Goal: Task Accomplishment & Management: Complete application form

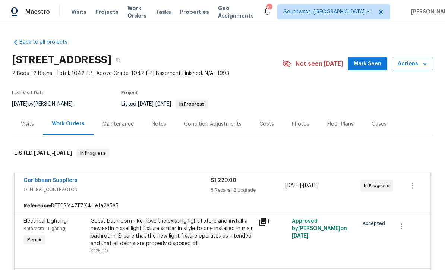
click at [107, 15] on span "Projects" at bounding box center [106, 11] width 23 height 7
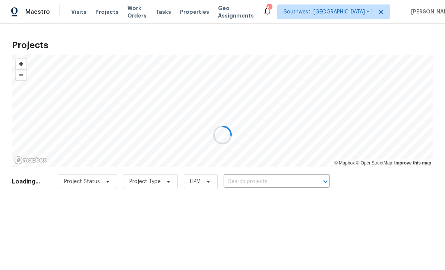
click at [254, 183] on div at bounding box center [222, 135] width 445 height 270
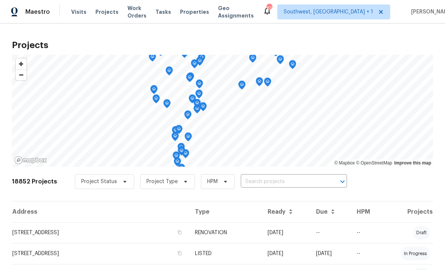
click at [261, 184] on input "text" at bounding box center [283, 182] width 85 height 12
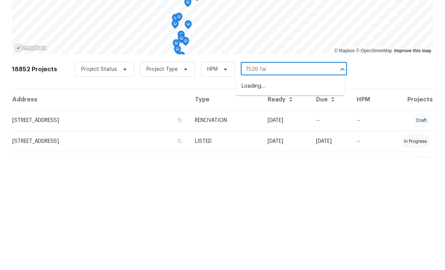
type input "7526 fair"
click at [287, 192] on li "[STREET_ADDRESS]" at bounding box center [289, 198] width 108 height 12
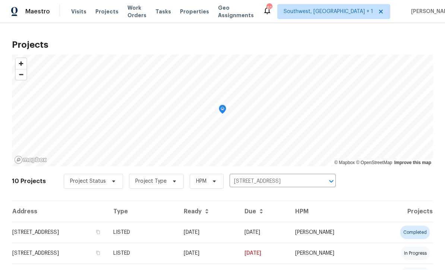
scroll to position [0, 0]
click at [224, 235] on td "[DATE]" at bounding box center [208, 232] width 61 height 21
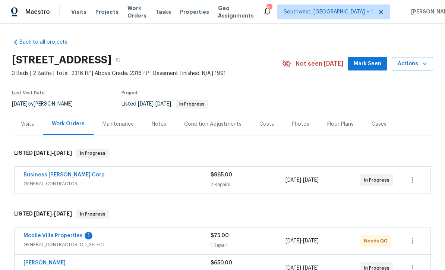
click at [41, 234] on link "Mobile Villa Properties" at bounding box center [52, 235] width 59 height 5
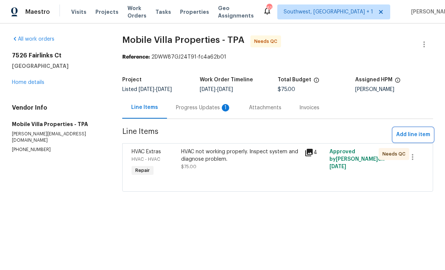
click at [411, 134] on span "Add line item" at bounding box center [413, 134] width 34 height 9
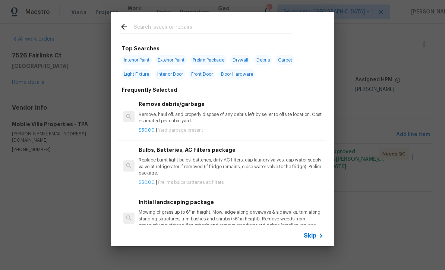
click at [316, 238] on icon at bounding box center [320, 235] width 9 height 9
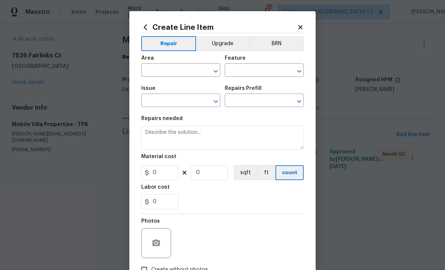
click at [187, 66] on input "text" at bounding box center [170, 71] width 58 height 12
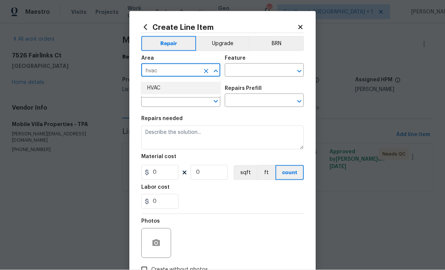
click at [165, 90] on li "HVAC" at bounding box center [180, 88] width 79 height 12
type input "HVAC"
click at [263, 67] on input "text" at bounding box center [254, 71] width 58 height 12
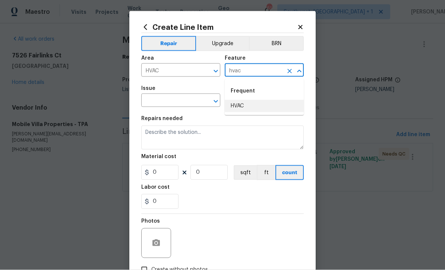
click at [248, 107] on li "HVAC" at bounding box center [264, 106] width 79 height 12
type input "HVAC"
click at [187, 107] on input "text" at bounding box center [170, 101] width 58 height 12
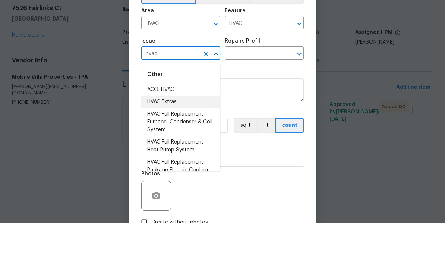
click at [174, 143] on li "HVAC Extras" at bounding box center [180, 149] width 79 height 12
type input "HVAC Extras"
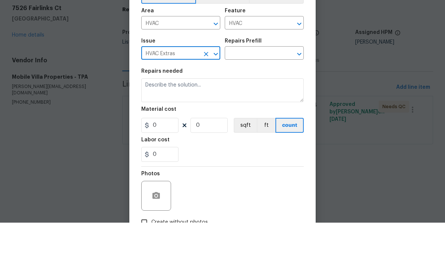
click at [260, 95] on input "text" at bounding box center [254, 101] width 58 height 12
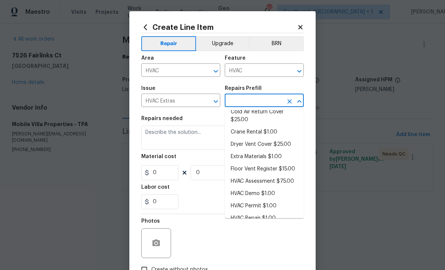
scroll to position [39, 0]
click at [269, 223] on li "HVAC Repair $1.00" at bounding box center [264, 218] width 79 height 12
type input "HVAC Repair $1.00"
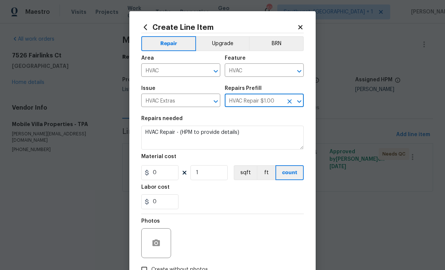
type textarea "HVAC Repair - (HPM to provide details)"
type input "1"
type input "HVAC Repair $1.00"
type input "1"
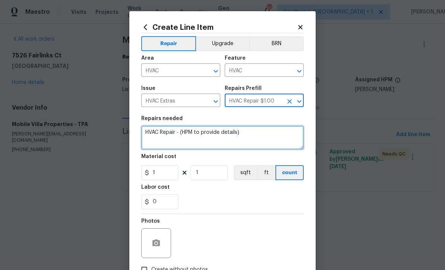
click at [262, 134] on textarea "HVAC Repair - (HPM to provide details)" at bounding box center [222, 138] width 162 height 24
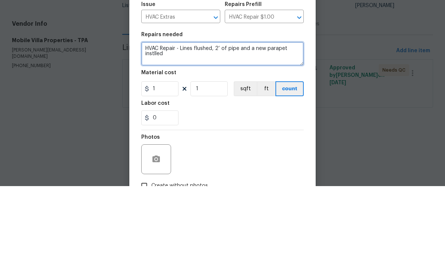
type textarea "HVAC Repair - Lines flushed, 2’ of pipe and a new parapet instlled"
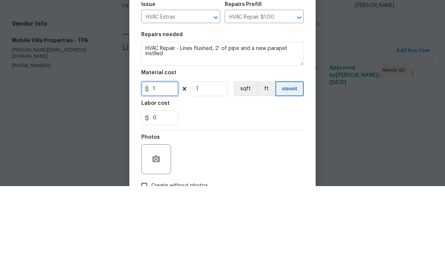
click at [172, 165] on input "1" at bounding box center [159, 172] width 37 height 15
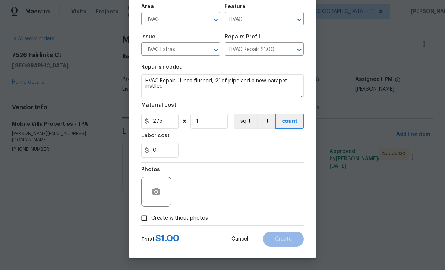
scroll to position [53, 0]
type input "275"
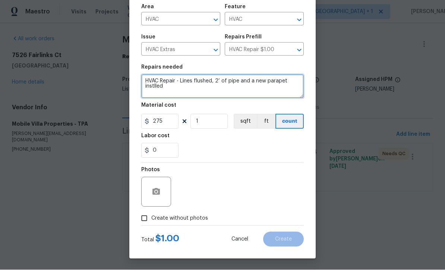
click at [152, 86] on textarea "HVAC Repair - Lines flushed, 2’ of pipe and a new parapet instlled" at bounding box center [222, 87] width 162 height 24
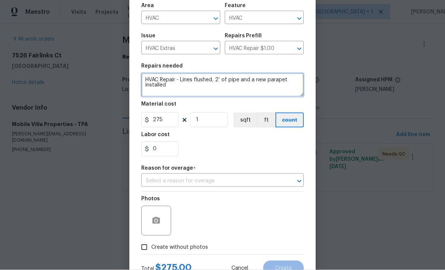
click at [276, 79] on textarea "HVAC Repair - Lines flushed, 2’ of pipe and a new parapet installed" at bounding box center [222, 85] width 162 height 24
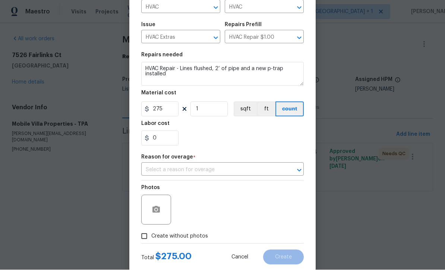
scroll to position [64, 0]
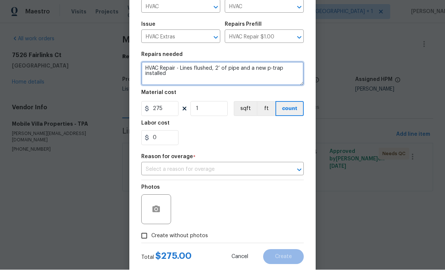
type textarea "HVAC Repair - Lines flushed, 2’ of pipe and a new p-trap installed"
click at [216, 170] on input "text" at bounding box center [212, 170] width 142 height 12
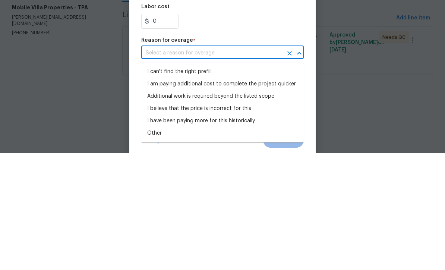
click at [184, 182] on li "I can't find the right prefill" at bounding box center [222, 188] width 162 height 12
type input "I can't find the right prefill"
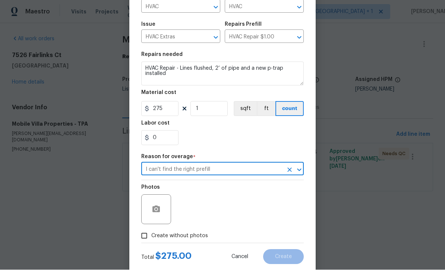
click at [138, 237] on input "Create without photos" at bounding box center [144, 236] width 14 height 14
checkbox input "true"
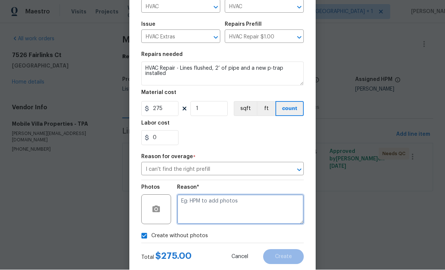
click at [205, 209] on textarea at bounding box center [240, 209] width 127 height 30
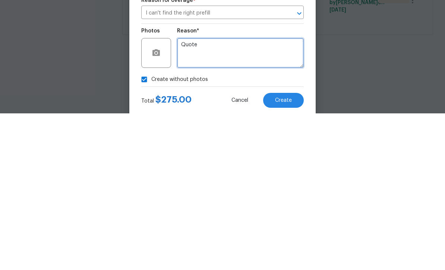
type textarea "Quote"
click at [290, 254] on span "Create" at bounding box center [283, 257] width 17 height 6
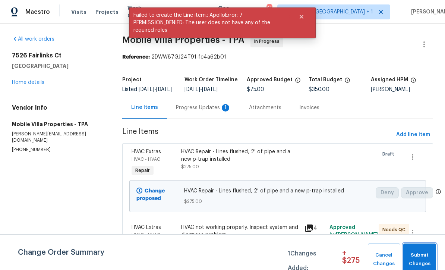
click at [425, 259] on span "Submit Changes" at bounding box center [419, 259] width 25 height 17
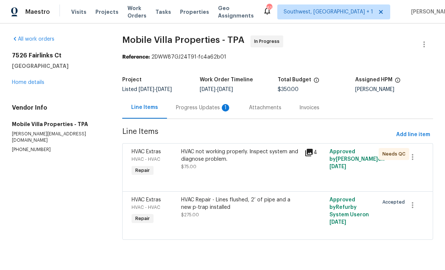
click at [178, 108] on div "Progress Updates 1" at bounding box center [203, 107] width 55 height 7
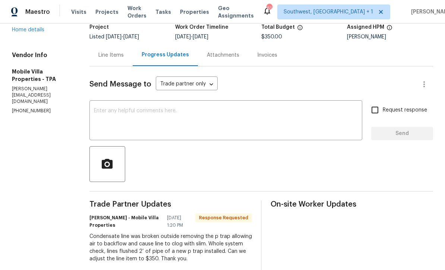
scroll to position [57, 0]
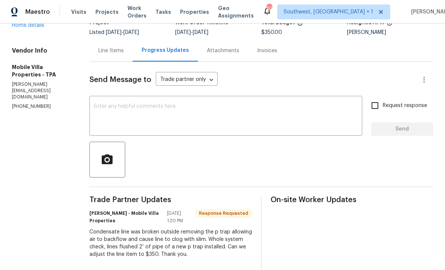
click at [116, 102] on div "x ​" at bounding box center [225, 117] width 273 height 38
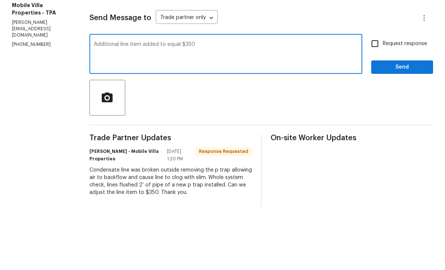
type textarea "Additional line item added to equal $350"
click at [377, 98] on input "Request response" at bounding box center [375, 106] width 16 height 16
checkbox input "true"
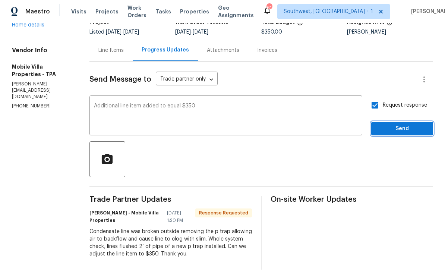
click at [399, 124] on span "Send" at bounding box center [402, 128] width 50 height 9
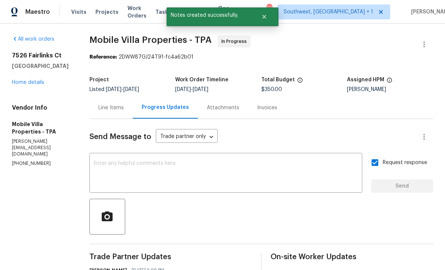
click at [20, 80] on link "Home details" at bounding box center [28, 82] width 32 height 5
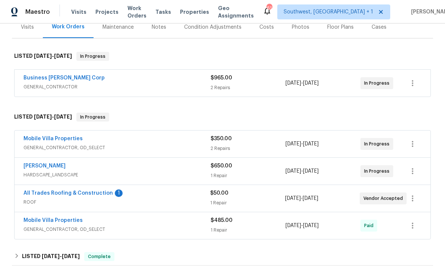
scroll to position [128, 0]
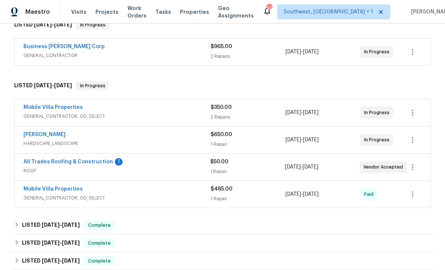
click at [44, 163] on link "All Trades Roofing & Construction" at bounding box center [67, 161] width 89 height 5
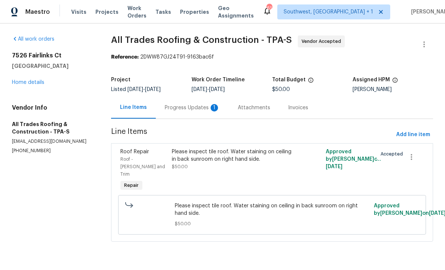
click at [166, 109] on div "Progress Updates 1" at bounding box center [192, 108] width 73 height 22
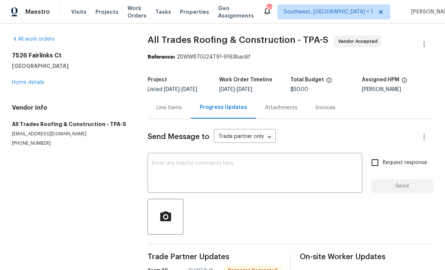
click at [23, 81] on link "Home details" at bounding box center [28, 82] width 32 height 5
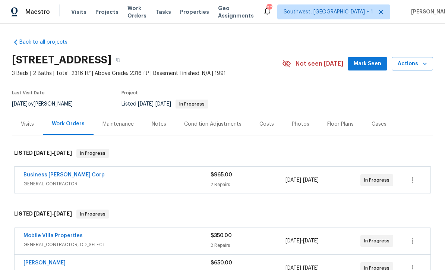
click at [97, 10] on span "Projects" at bounding box center [106, 11] width 23 height 7
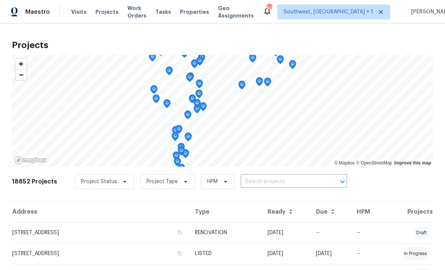
click at [268, 180] on input "text" at bounding box center [283, 182] width 85 height 12
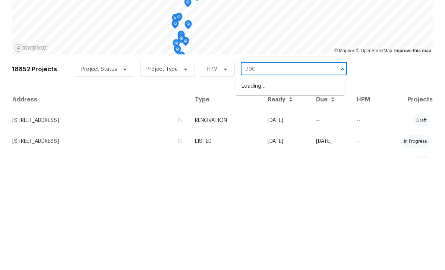
type input "790 h"
click at [281, 205] on li "[STREET_ADDRESS]" at bounding box center [289, 211] width 108 height 12
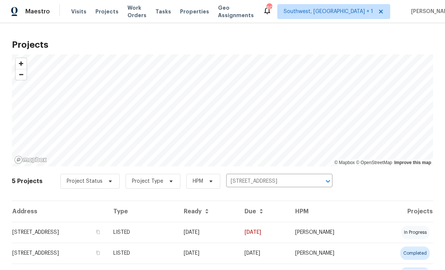
scroll to position [0, 0]
click at [237, 239] on td "[DATE]" at bounding box center [208, 232] width 61 height 21
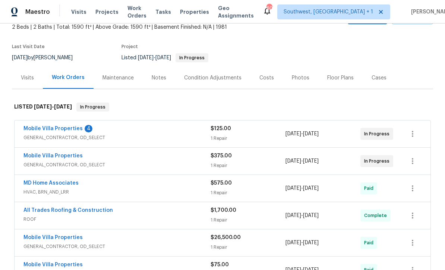
scroll to position [50, 0]
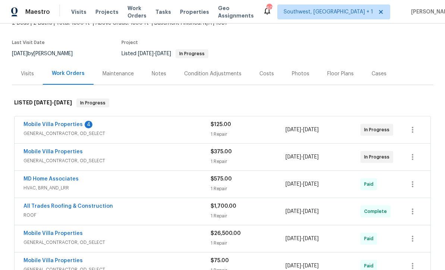
click at [43, 125] on link "Mobile Villa Properties" at bounding box center [52, 124] width 59 height 5
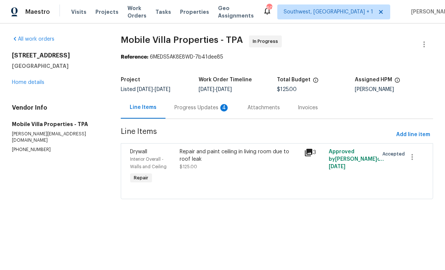
click at [178, 108] on div "Progress Updates 4" at bounding box center [201, 107] width 55 height 7
